Goal: Task Accomplishment & Management: Manage account settings

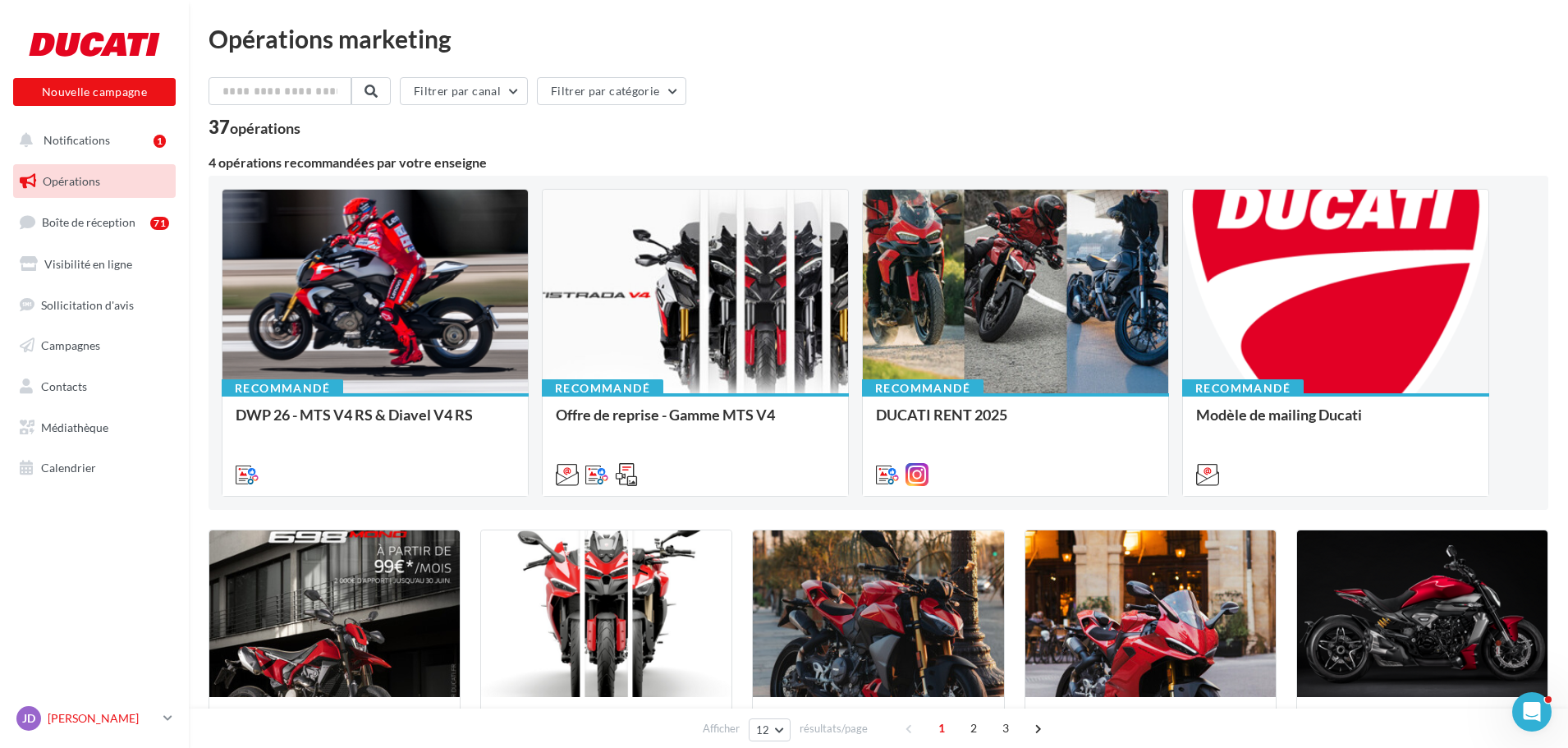
click at [155, 715] on p "[PERSON_NAME]" at bounding box center [102, 718] width 109 height 17
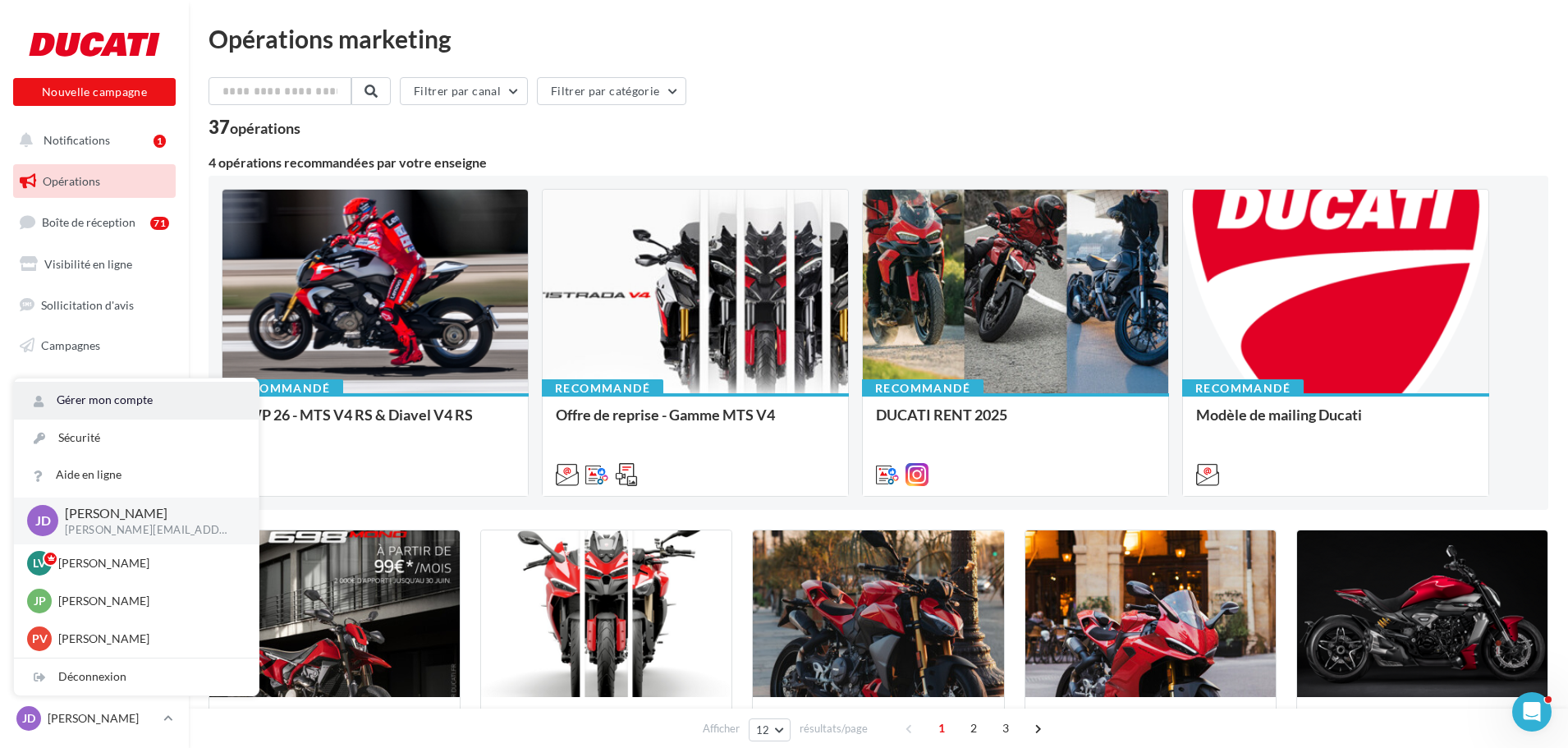
click at [123, 396] on link "Gérer mon compte" at bounding box center [136, 399] width 245 height 37
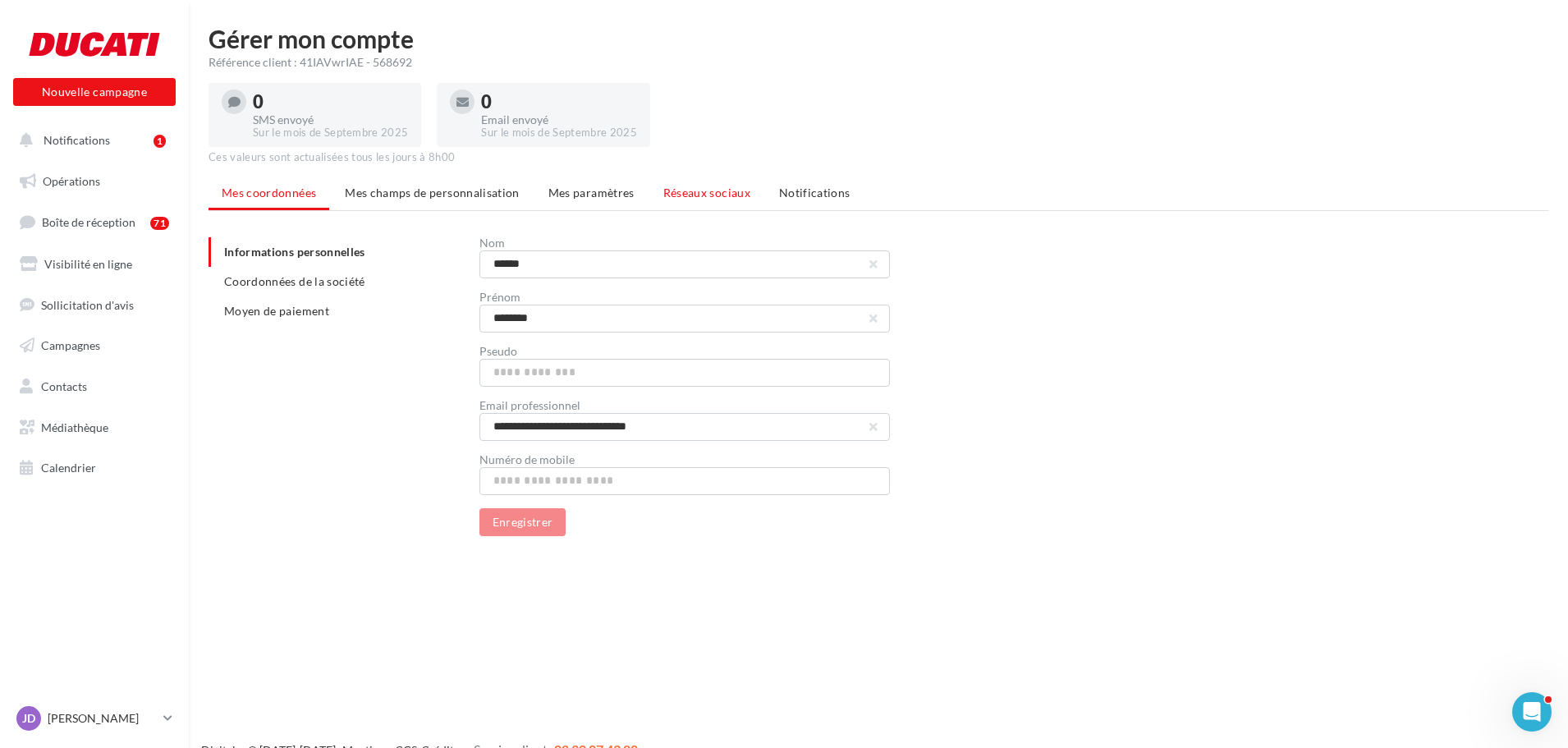
click at [671, 187] on span "Réseaux sociaux" at bounding box center [707, 192] width 87 height 14
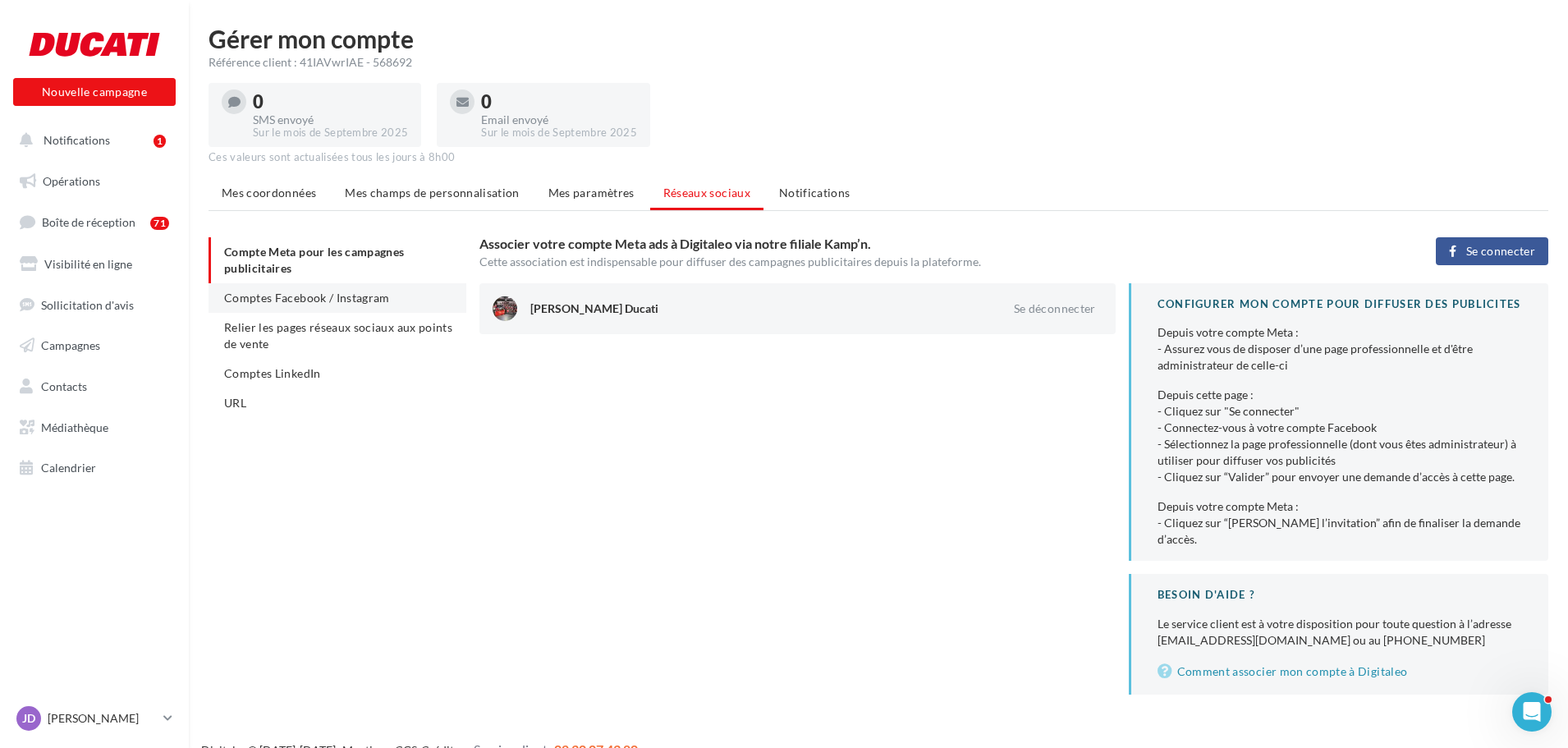
click at [357, 294] on span "Comptes Facebook / Instagram" at bounding box center [306, 297] width 166 height 14
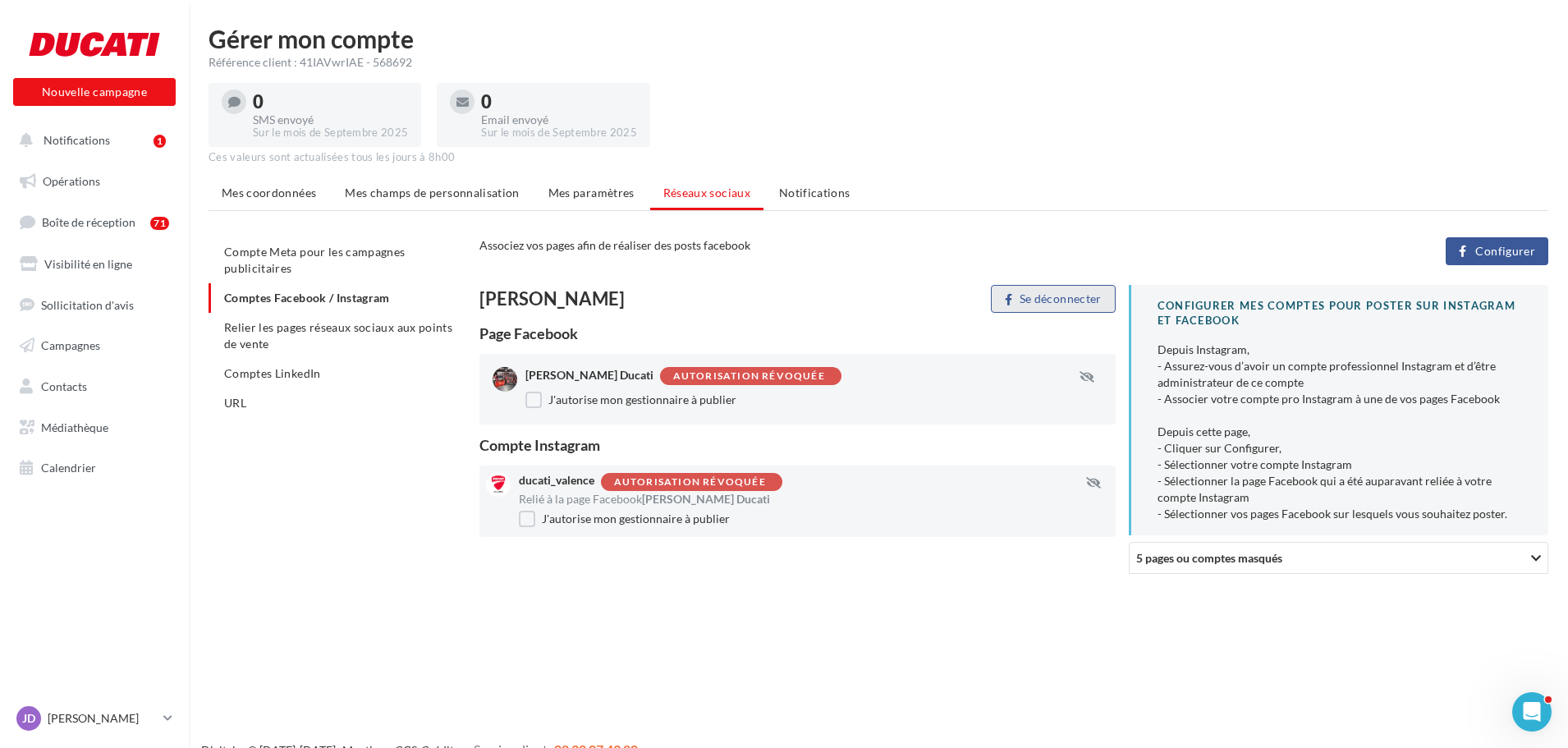
click at [1060, 302] on button "Se déconnecter" at bounding box center [1053, 298] width 124 height 28
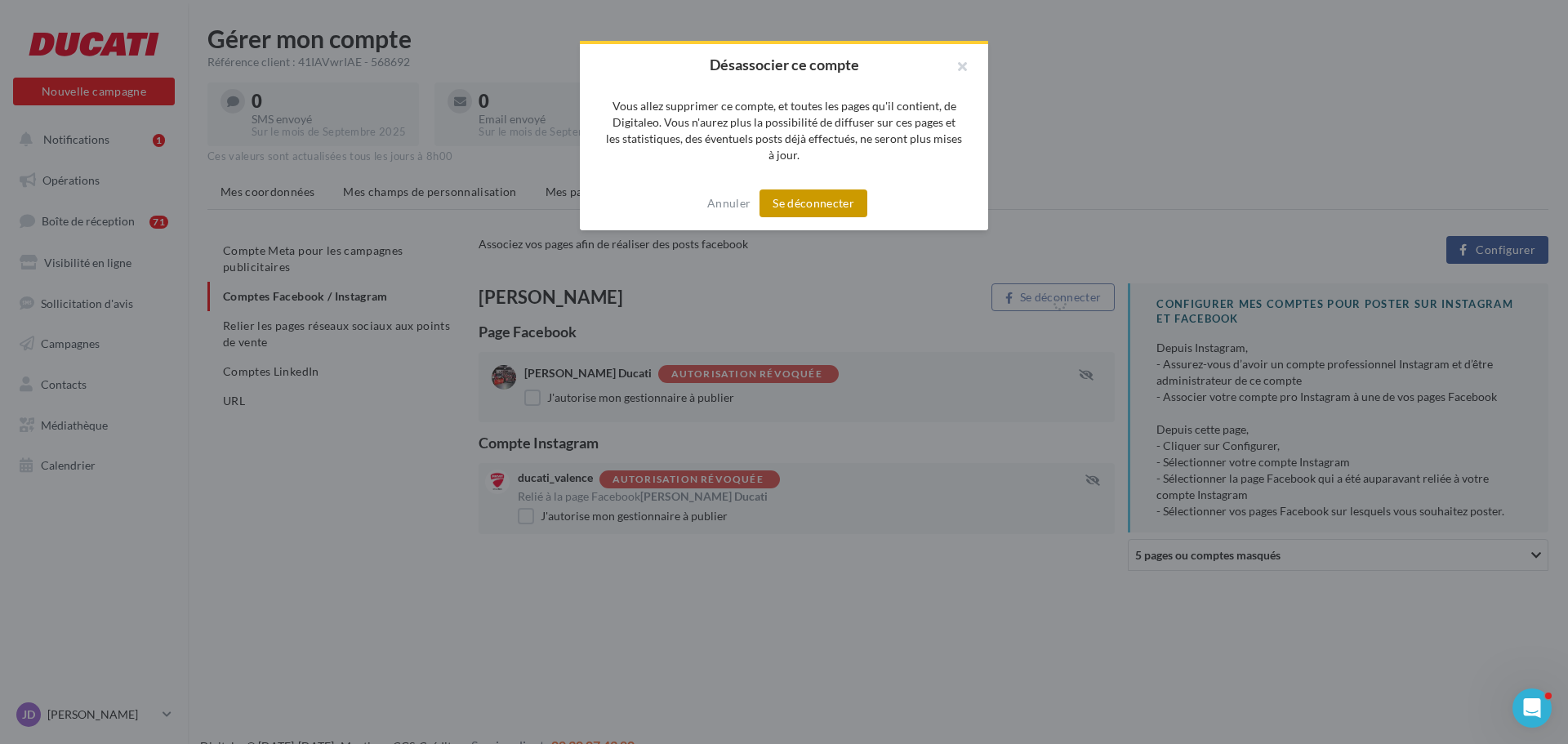
click at [831, 209] on button "Se déconnecter" at bounding box center [812, 203] width 107 height 28
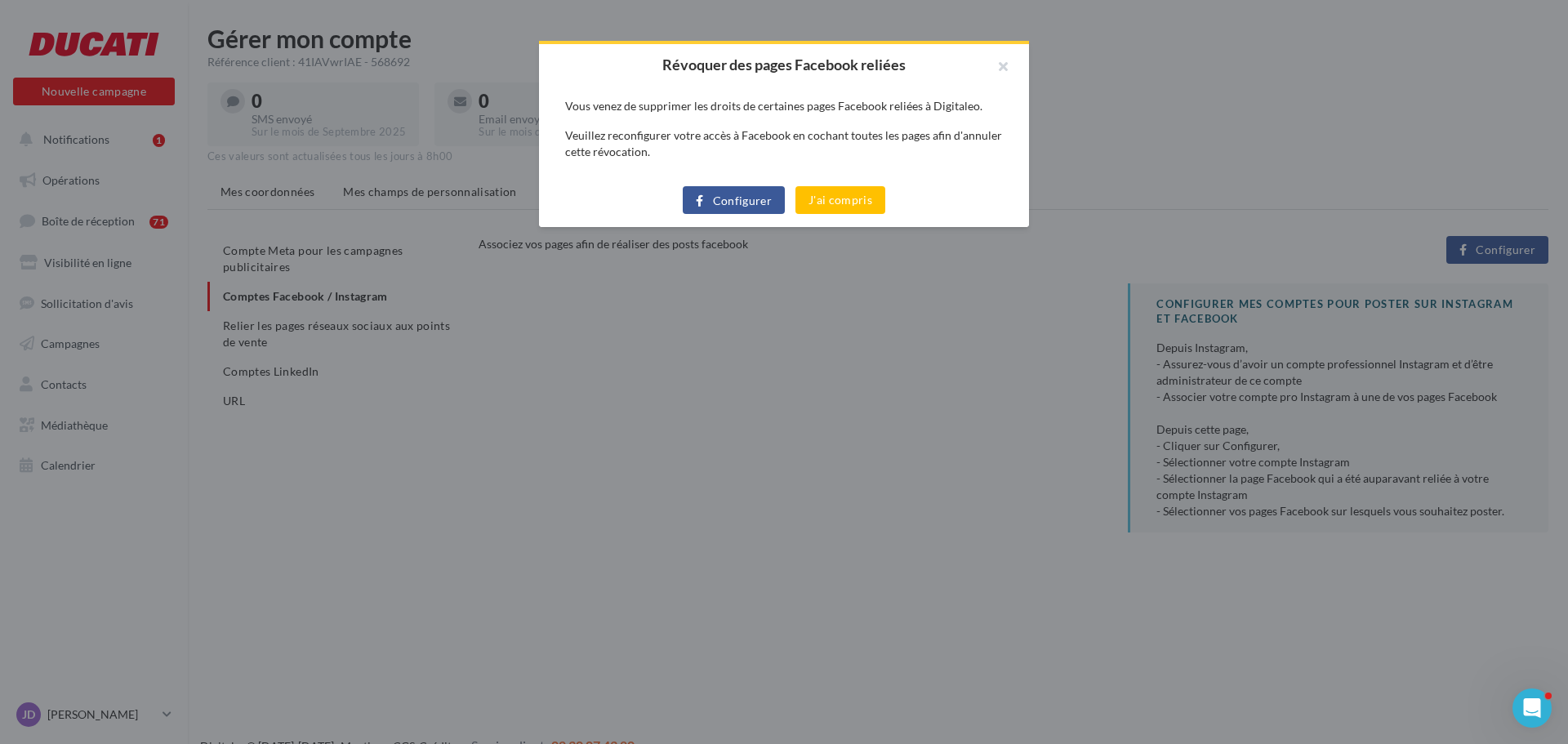
click at [728, 195] on span "Configurer" at bounding box center [742, 200] width 59 height 13
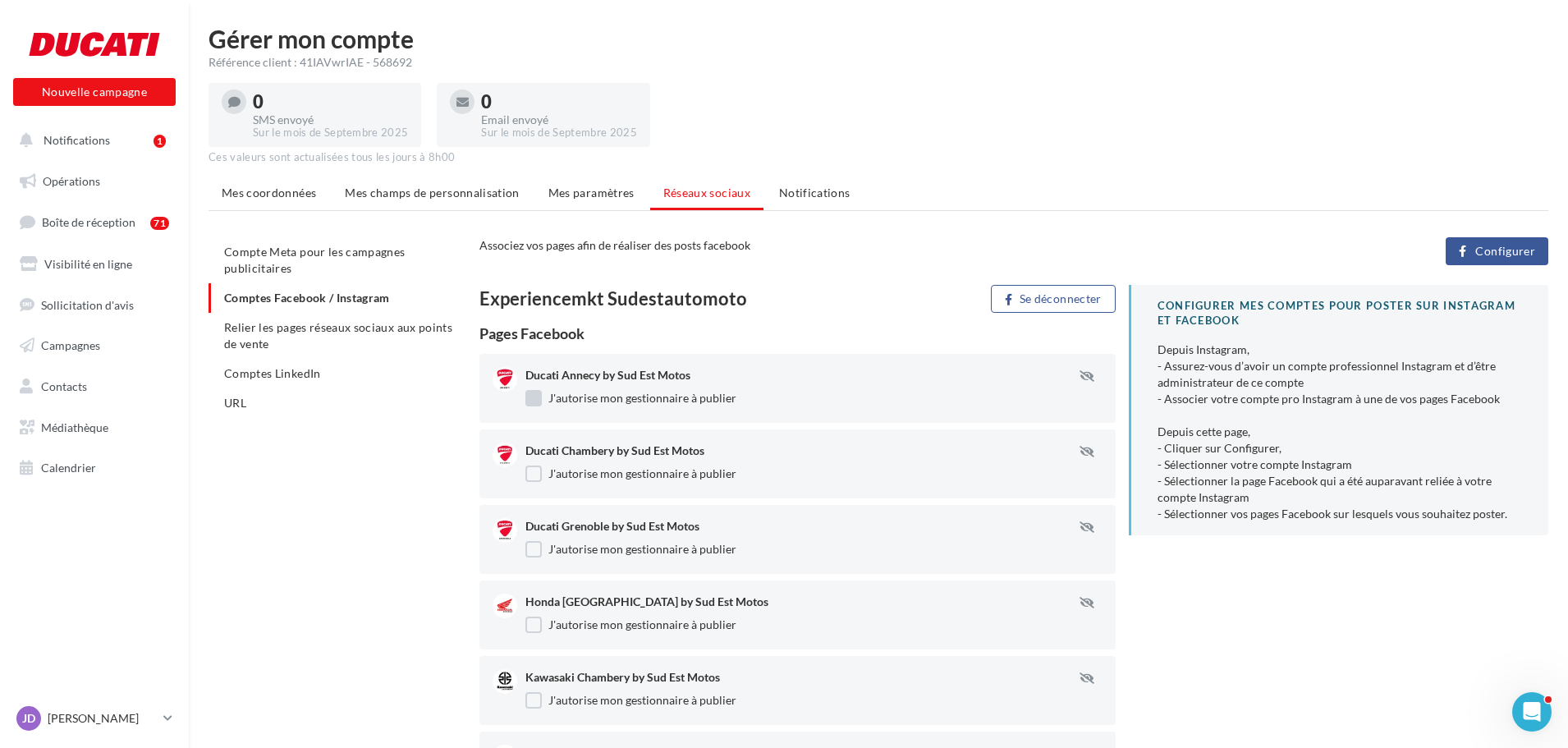
click at [531, 398] on label "J'autorise mon gestionnaire à publier" at bounding box center [630, 398] width 211 height 17
click at [529, 476] on label "J'autorise mon gestionnaire à publier" at bounding box center [630, 474] width 211 height 17
click at [529, 553] on label "J'autorise mon gestionnaire à publier" at bounding box center [630, 549] width 211 height 17
click at [529, 632] on label "J'autorise mon gestionnaire à publier" at bounding box center [630, 624] width 211 height 17
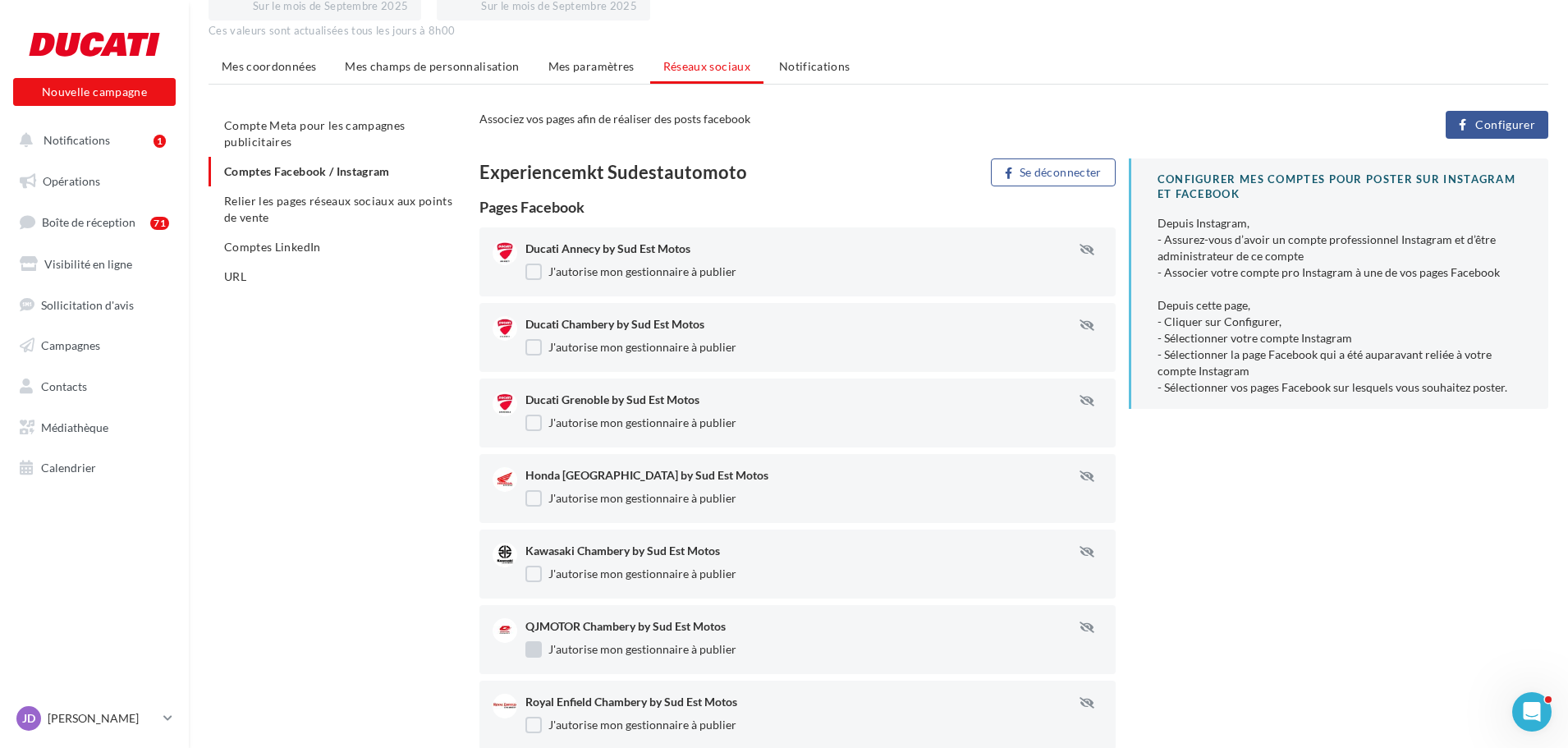
scroll to position [164, 0]
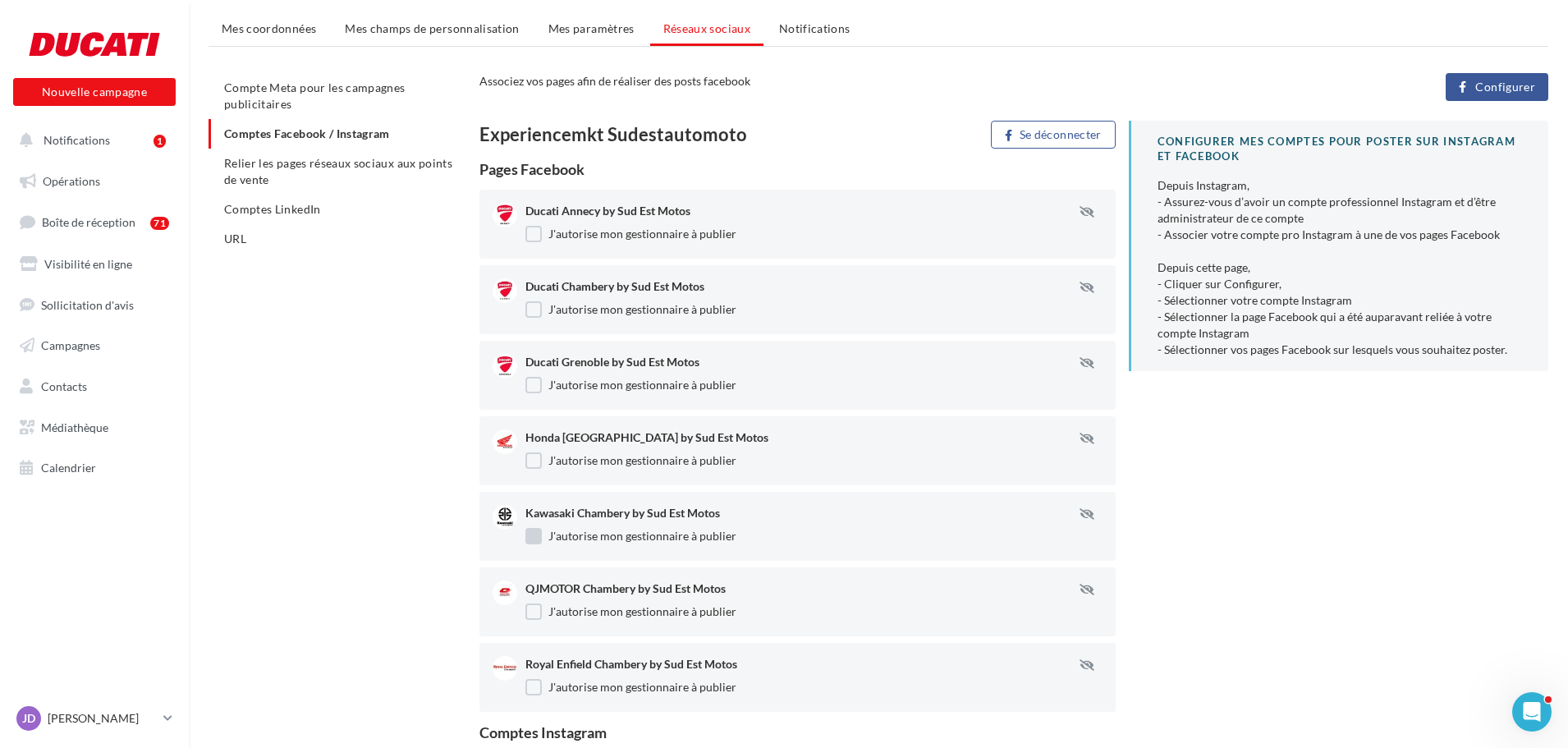
click at [529, 538] on label "J'autorise mon gestionnaire à publier" at bounding box center [630, 536] width 211 height 17
click at [528, 604] on label "J'autorise mon gestionnaire à publier" at bounding box center [630, 611] width 211 height 17
click at [529, 687] on label "J'autorise mon gestionnaire à publier" at bounding box center [630, 687] width 211 height 17
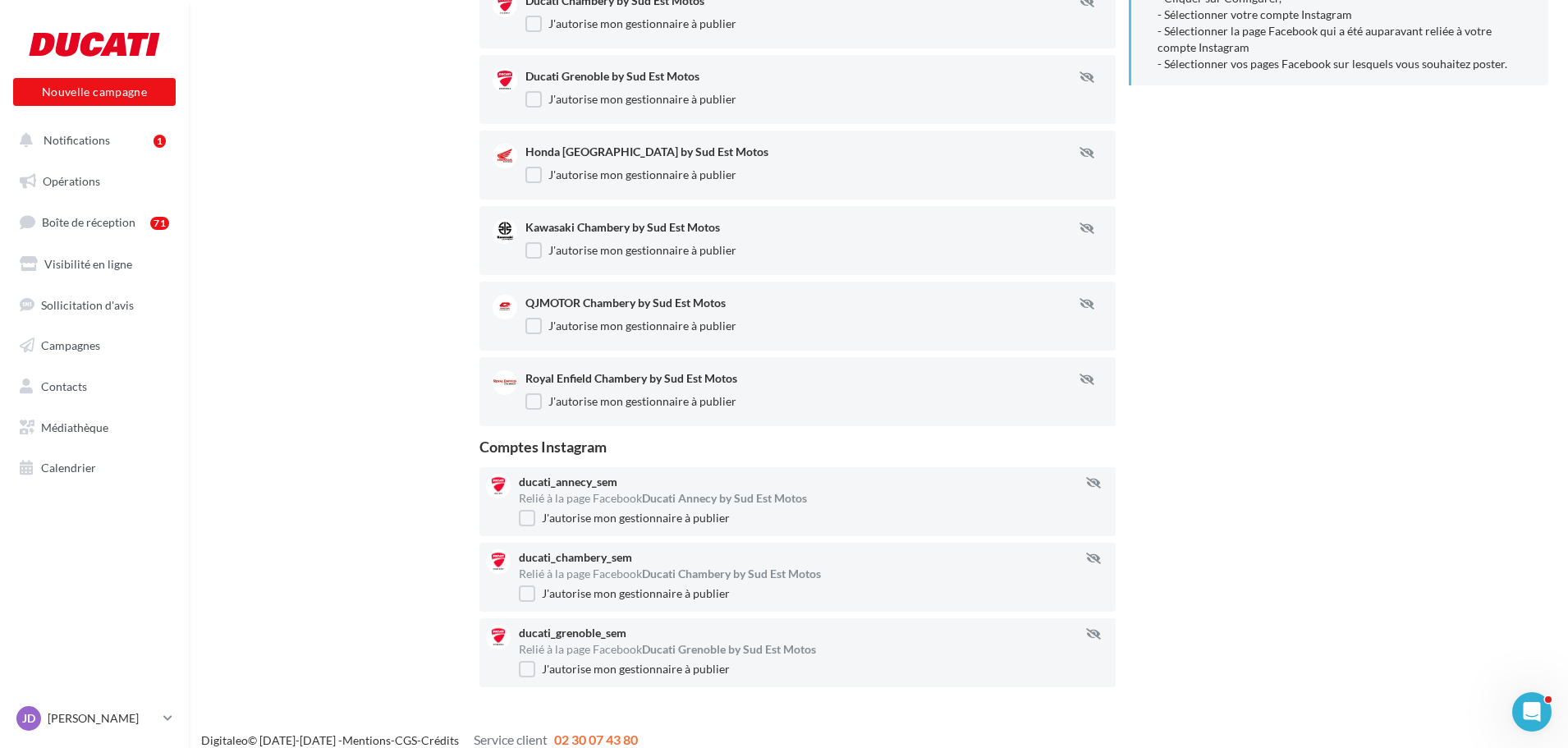
scroll to position [467, 0]
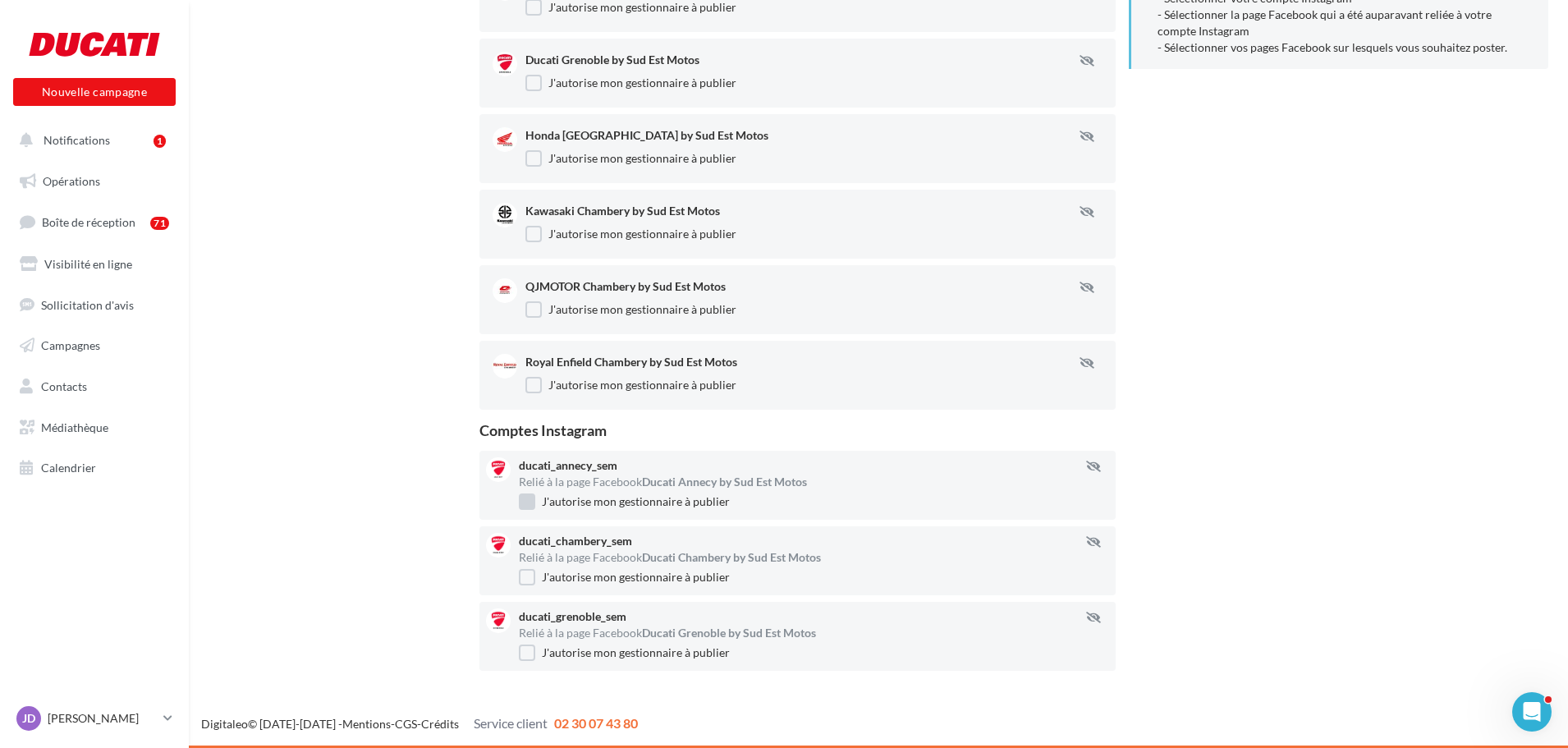
click at [529, 501] on label "J'autorise mon gestionnaire à publier" at bounding box center [624, 501] width 211 height 17
click at [530, 572] on label "J'autorise mon gestionnaire à publier" at bounding box center [624, 577] width 211 height 17
click at [529, 645] on label "J'autorise mon gestionnaire à publier" at bounding box center [624, 652] width 211 height 17
click at [159, 744] on div "JD Jennifer DEDIEU jennifer.dedieu@deltarosso26.com" at bounding box center [94, 725] width 189 height 46
click at [166, 710] on icon at bounding box center [168, 717] width 9 height 14
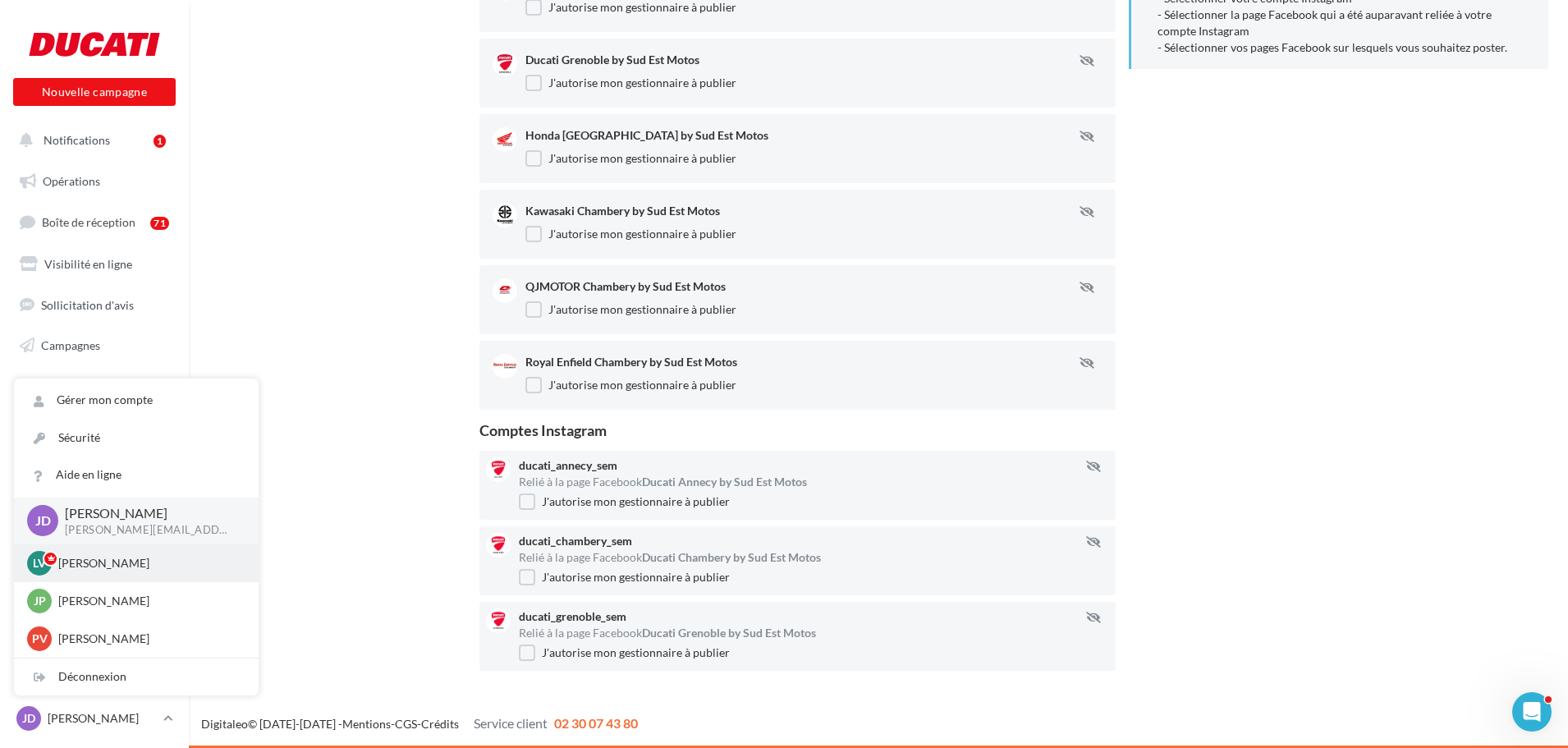
click at [114, 562] on p "Lévy CHASSIN" at bounding box center [149, 563] width 180 height 17
